Goal: Use online tool/utility: Utilize a website feature to perform a specific function

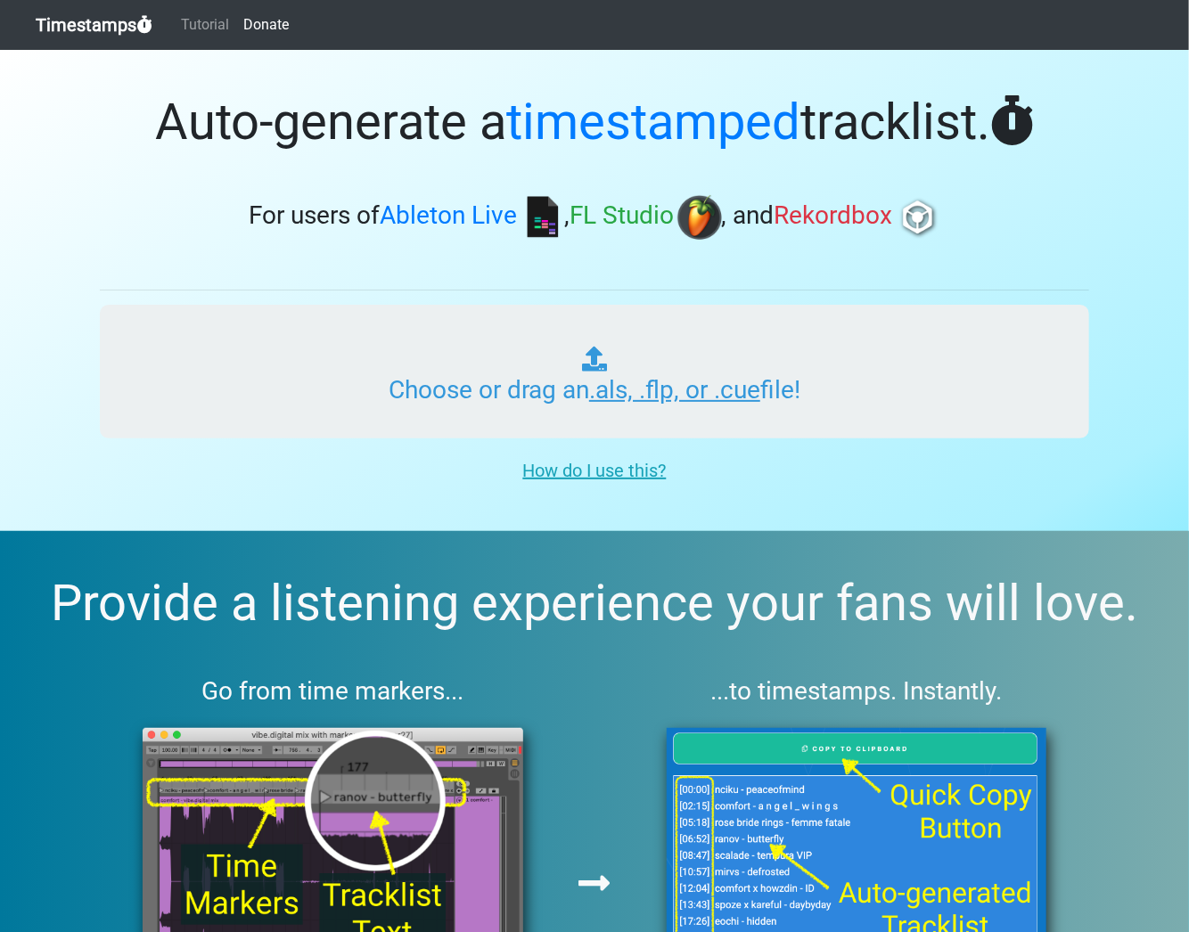
click at [588, 375] on input "Choose or drag an .als, .flp, or .cue file!" at bounding box center [594, 372] width 989 height 134
type input "C:\fakepath\Dancing with My Regrets.wav"
click at [688, 388] on input "Choose or drag an .als, .flp, or .cue file!" at bounding box center [594, 372] width 989 height 134
click at [568, 396] on input "Choose or drag an .als, .flp, or .cue file!" at bounding box center [594, 372] width 989 height 134
type input "C:\fakepath\Dancing with My Regrets.wav"
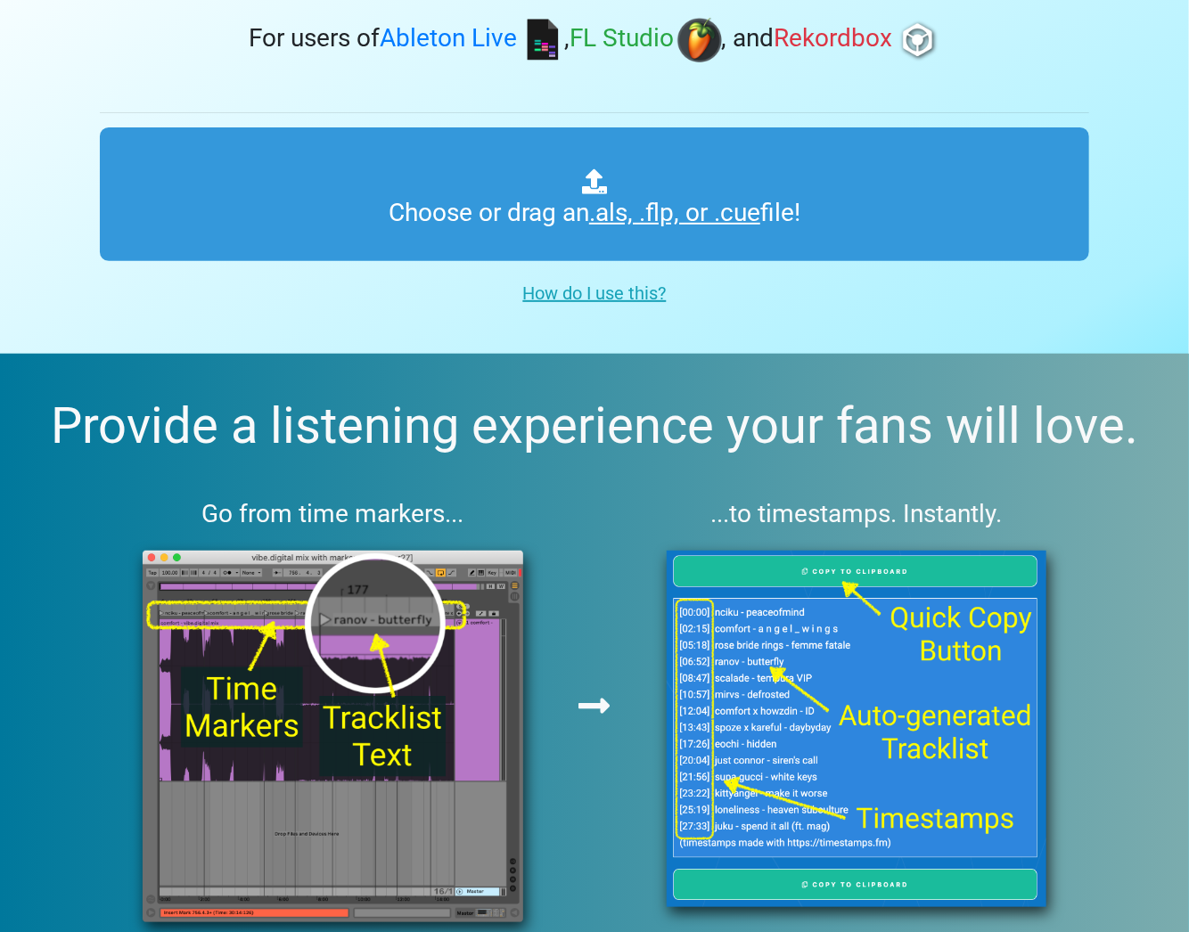
scroll to position [178, 0]
click at [617, 282] on u "How do I use this?" at bounding box center [594, 292] width 143 height 21
